Goal: Task Accomplishment & Management: Manage account settings

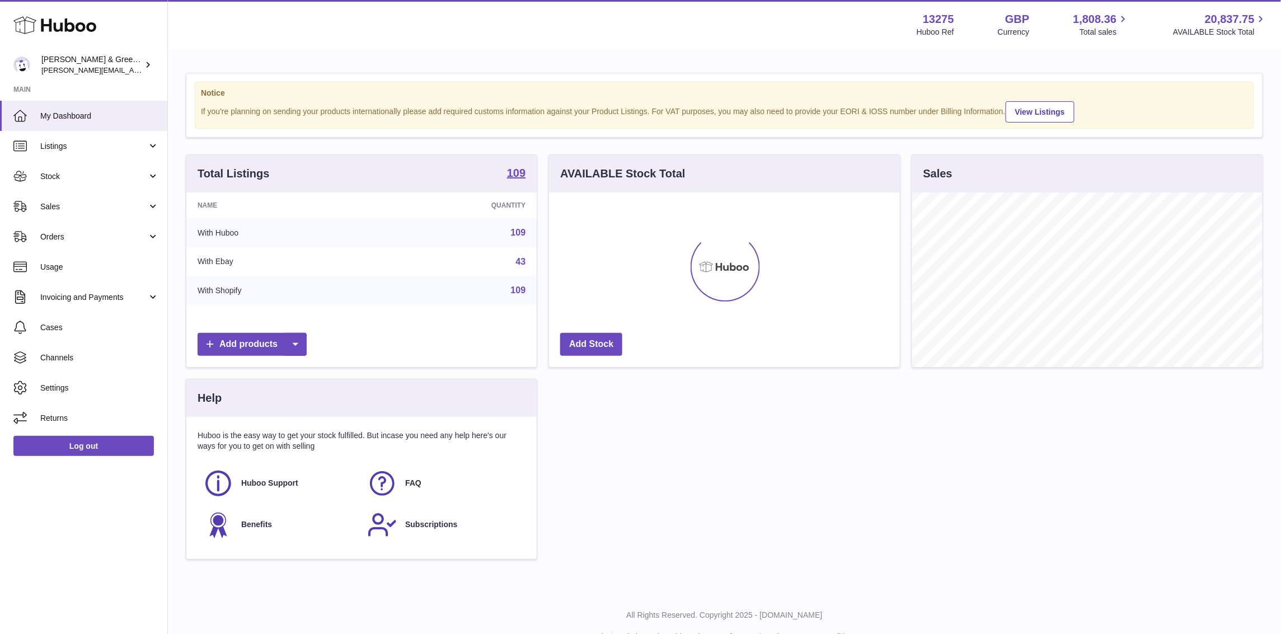
scroll to position [174, 350]
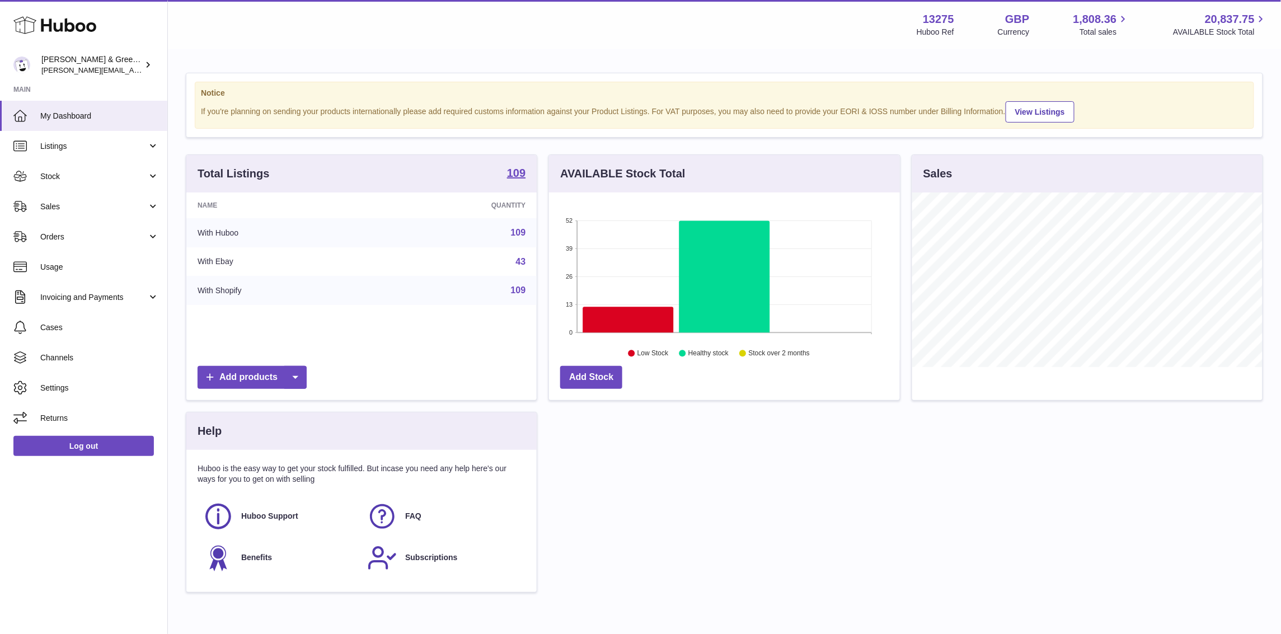
click at [79, 575] on div "Huboo Evans & Green Ltd ellen@bluebadgecompany.co.uk Main My Dashboard Listings…" at bounding box center [84, 317] width 168 height 634
click at [136, 185] on link "Stock" at bounding box center [83, 176] width 167 height 30
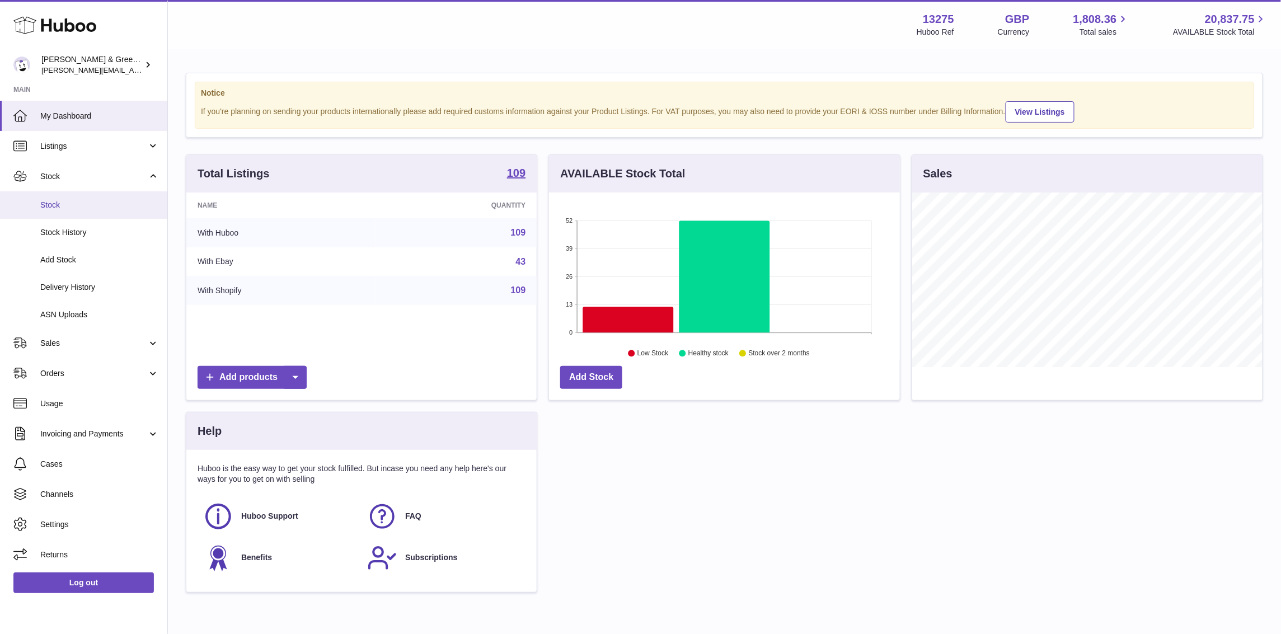
click at [129, 202] on span "Stock" at bounding box center [99, 205] width 119 height 11
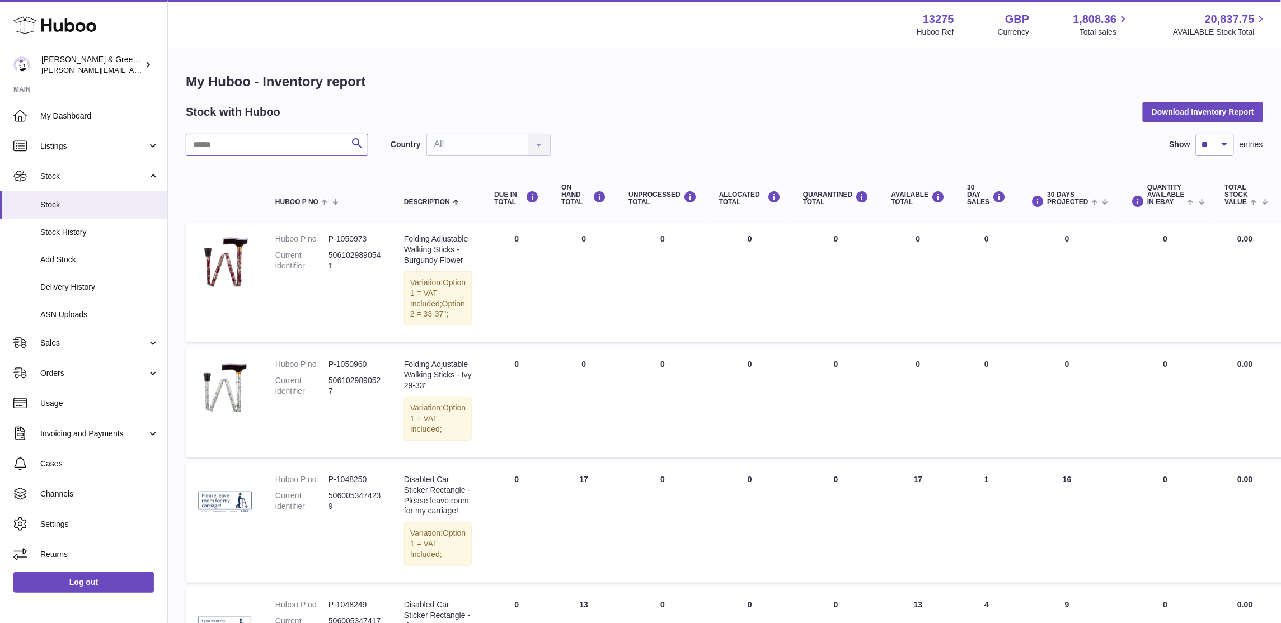
click at [280, 151] on input "text" at bounding box center [277, 145] width 182 height 22
type input "***"
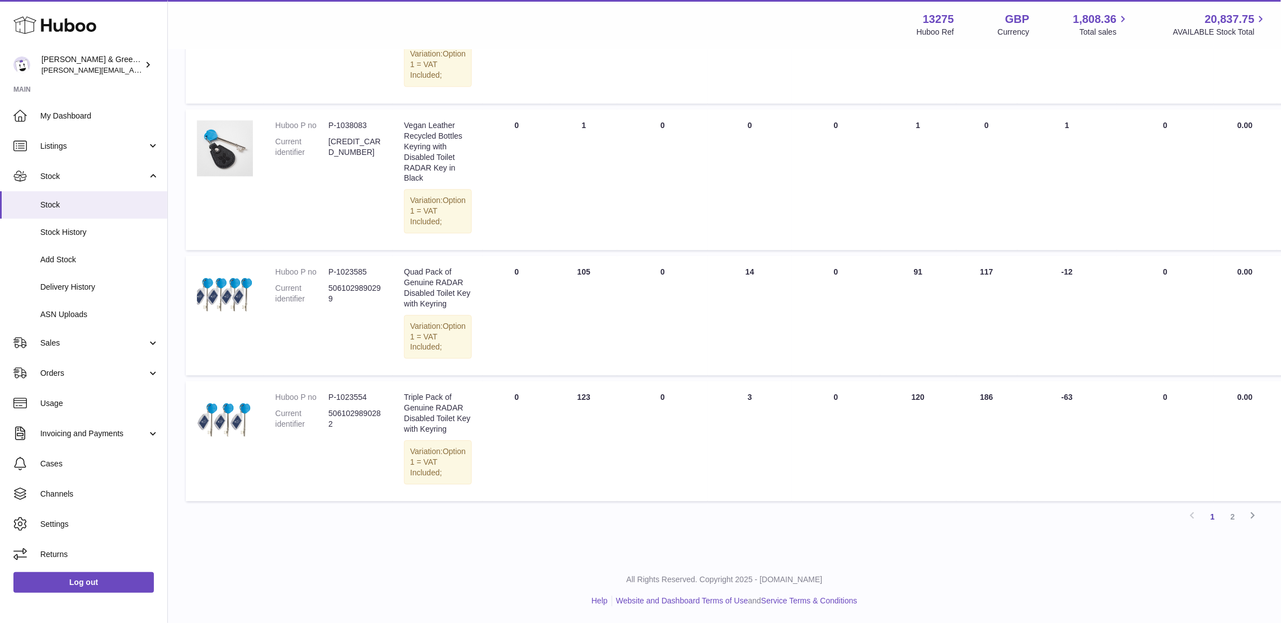
scroll to position [1329, 0]
click at [1225, 527] on link "2" at bounding box center [1233, 517] width 20 height 20
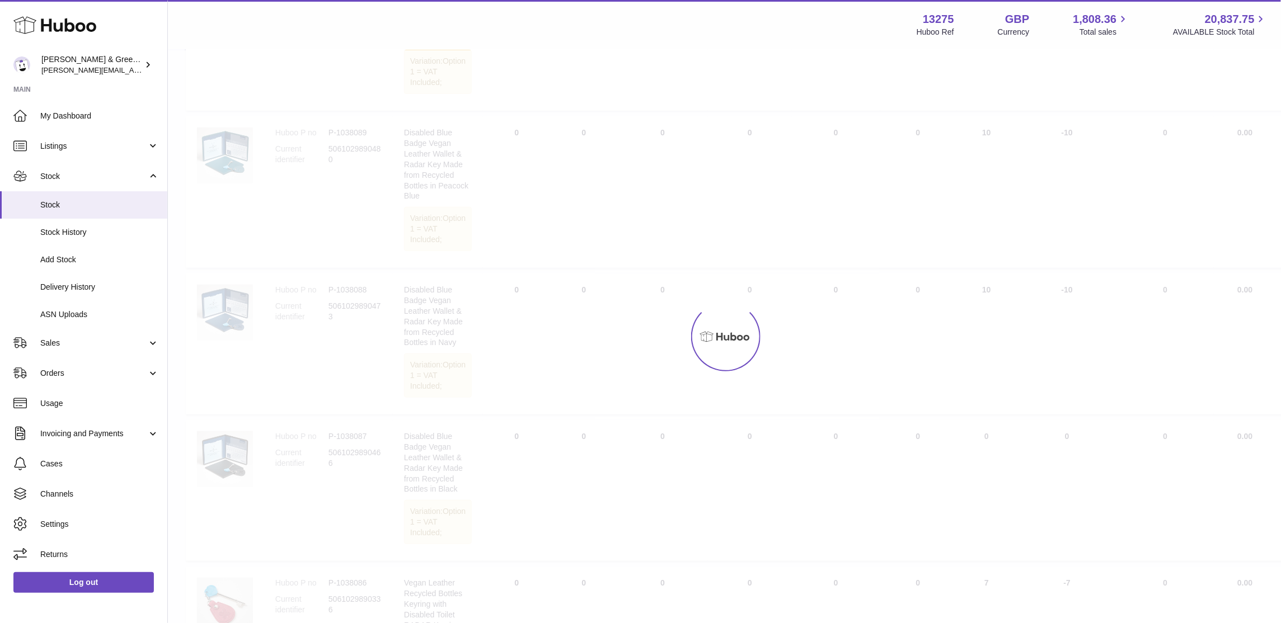
scroll to position [50, 0]
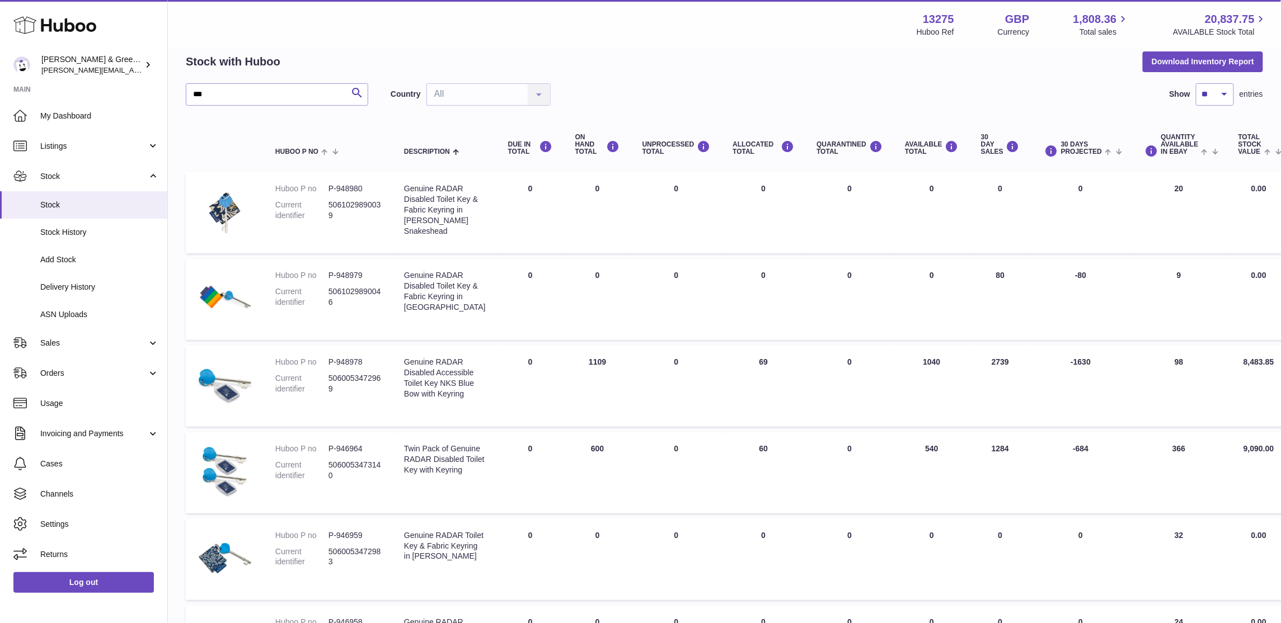
click at [924, 392] on td "AVAILABLE Total 1040" at bounding box center [932, 386] width 76 height 81
click at [1143, 36] on div "13275 Huboo Ref GBP Currency 1,808.36 Total sales 20,837.75 AVAILABLE Stock Tot…" at bounding box center [1092, 25] width 351 height 26
